Goal: Task Accomplishment & Management: Use online tool/utility

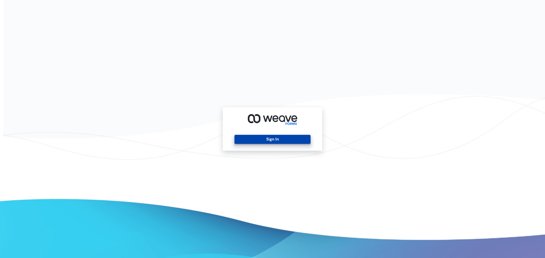
click at [298, 142] on button "Sign In" at bounding box center [272, 139] width 76 height 9
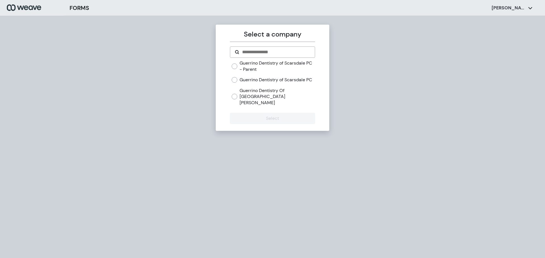
click at [239, 83] on div "Guerrino Dentistry of Scarsdale PC" at bounding box center [272, 80] width 83 height 6
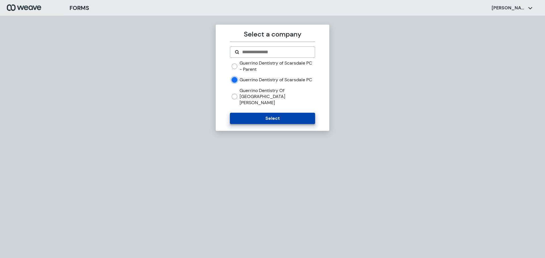
click at [249, 117] on button "Select" at bounding box center [272, 118] width 85 height 11
